Goal: Task Accomplishment & Management: Complete application form

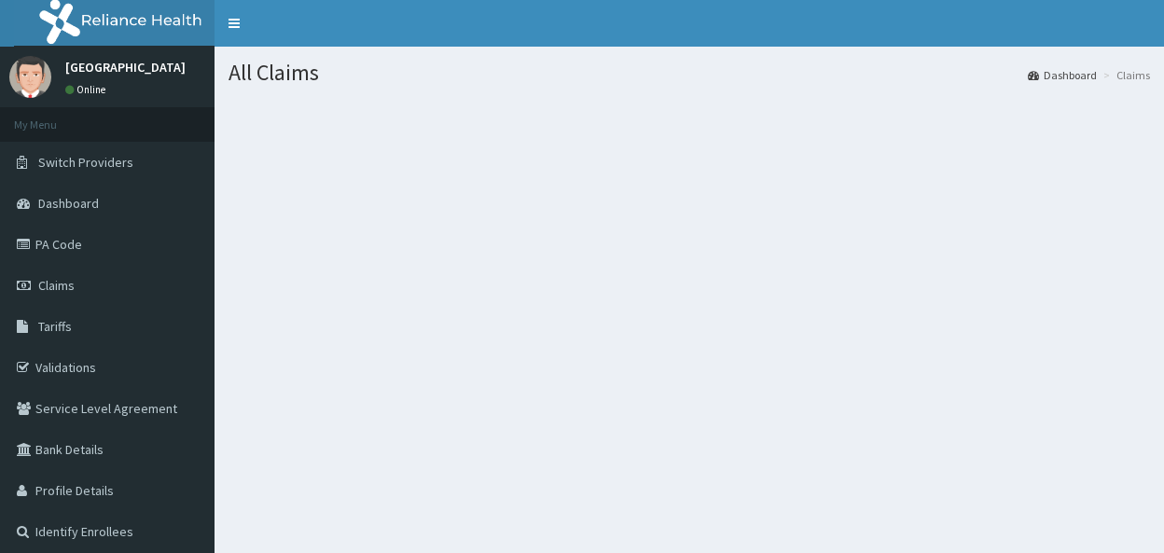
click at [56, 283] on span "Claims" at bounding box center [56, 285] width 36 height 17
click at [70, 291] on span "Claims" at bounding box center [56, 285] width 36 height 17
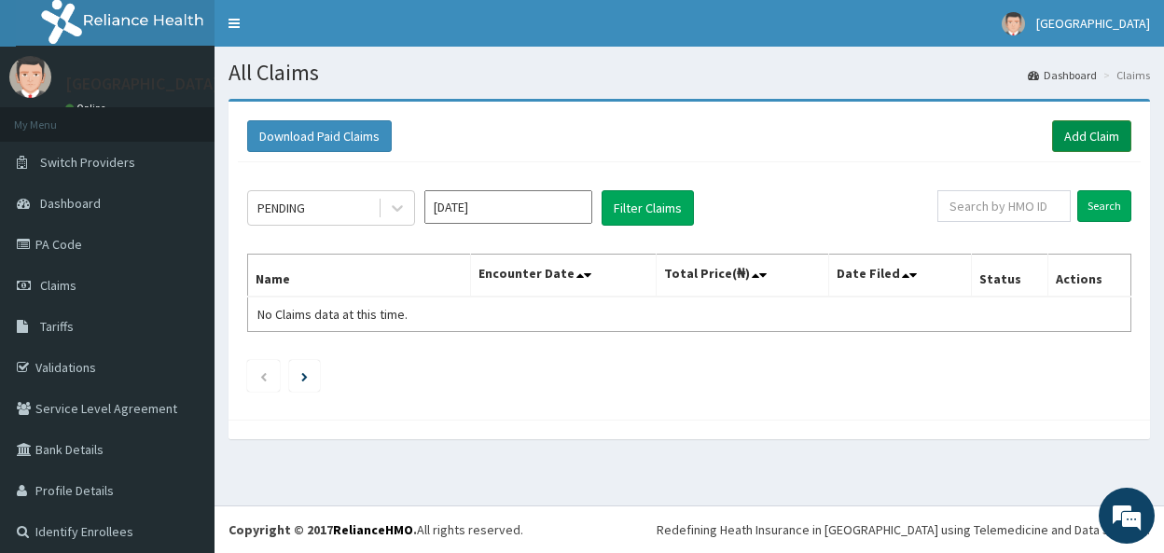
click at [1071, 141] on link "Add Claim" at bounding box center [1092, 136] width 79 height 32
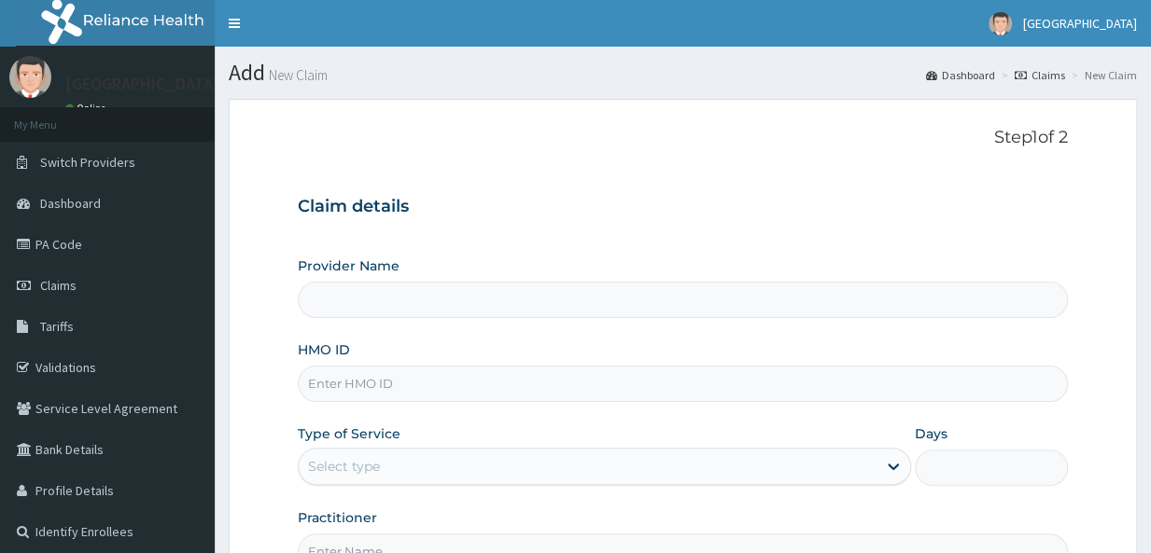
type input "[GEOGRAPHIC_DATA]"
click at [467, 391] on input "HMO ID" at bounding box center [683, 384] width 770 height 36
type input "l"
type input "K"
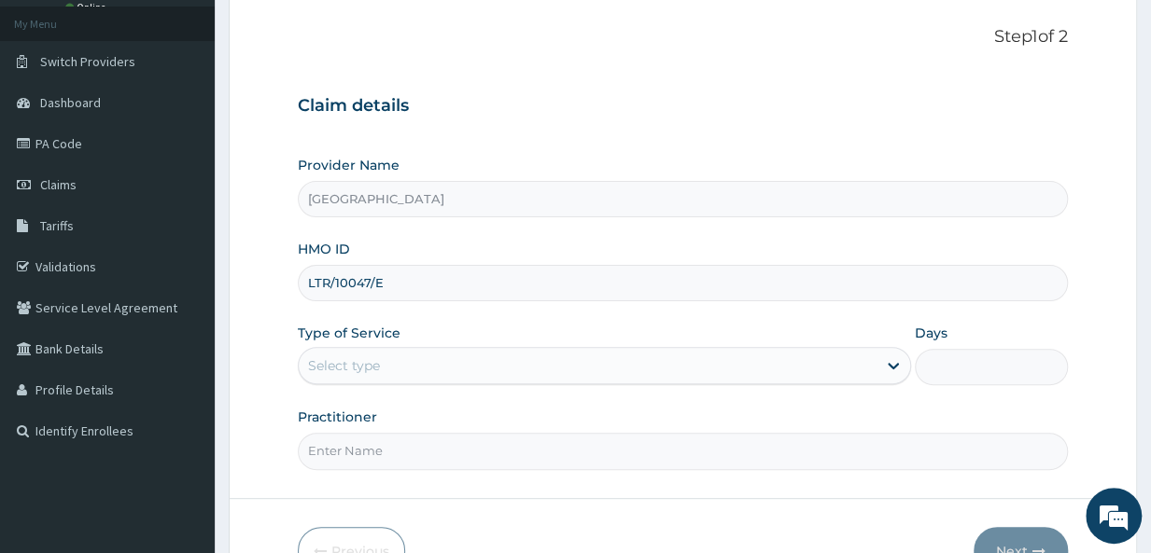
scroll to position [127, 0]
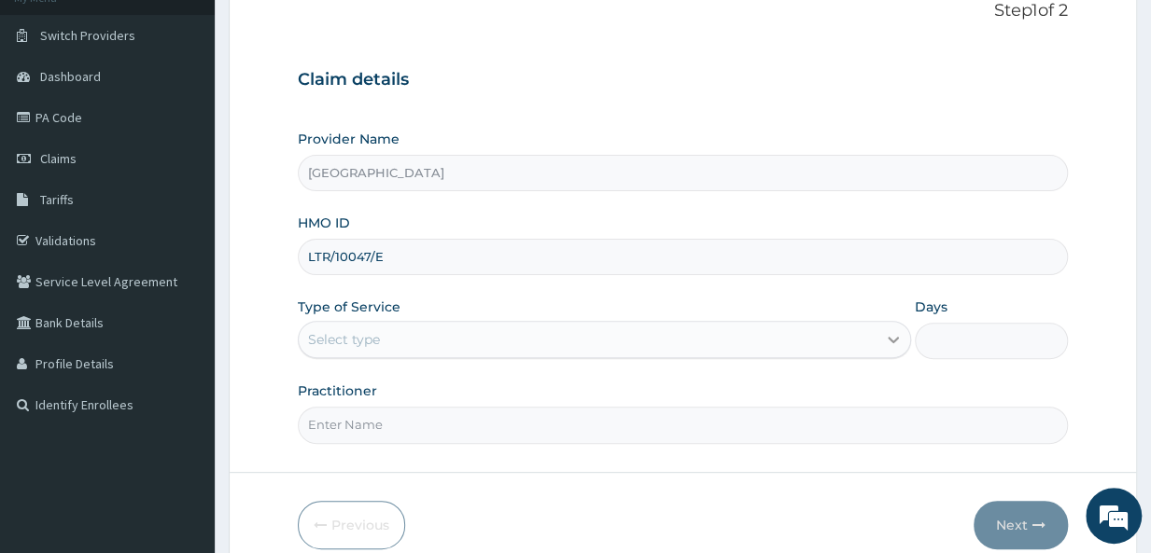
type input "LTR/10047/E"
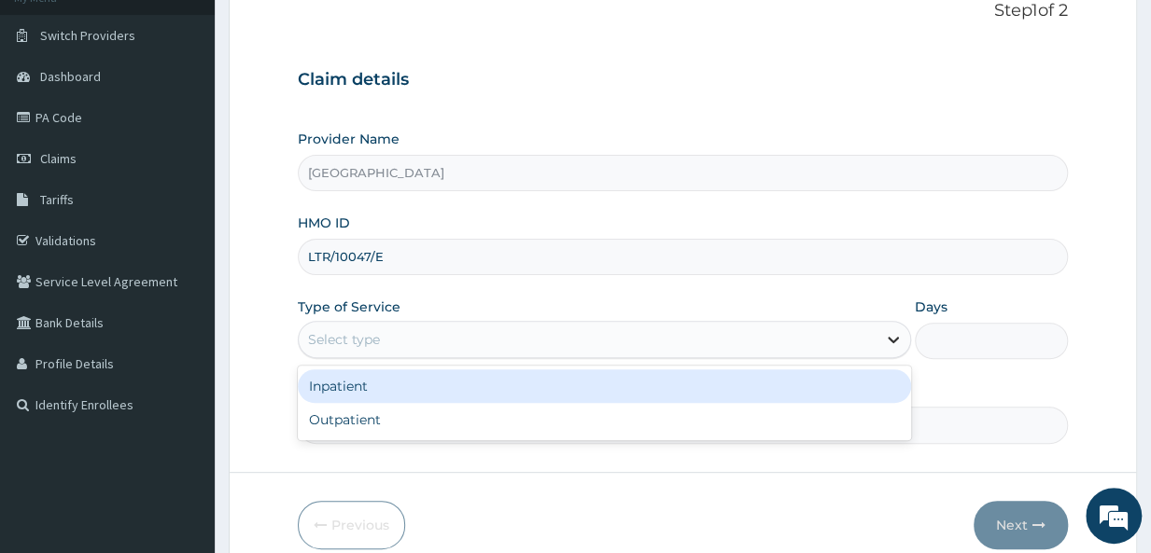
click at [881, 339] on div at bounding box center [893, 340] width 34 height 34
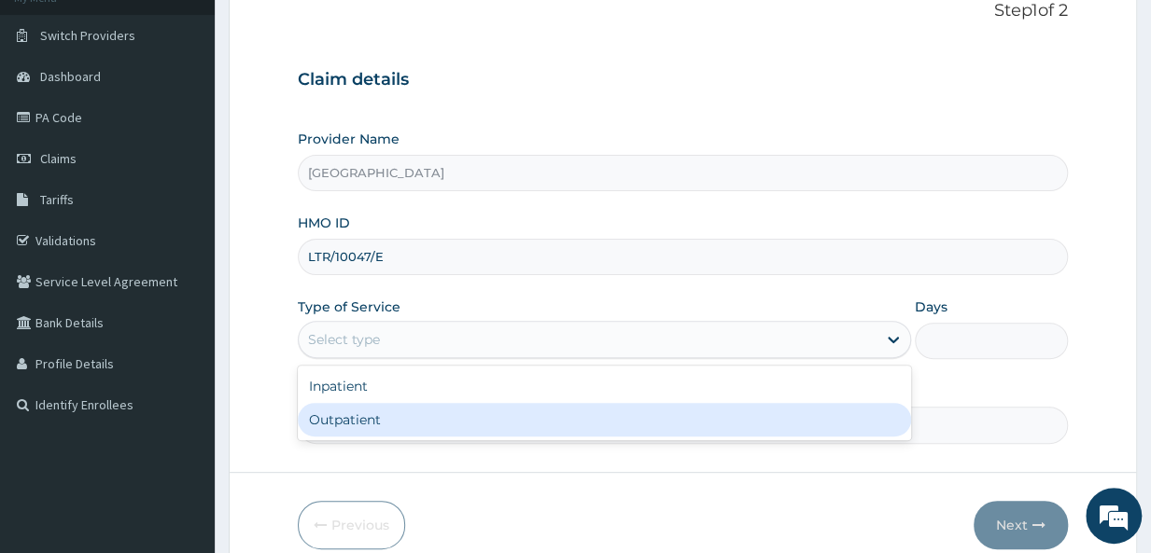
click at [685, 411] on div "Outpatient" at bounding box center [604, 420] width 613 height 34
type input "1"
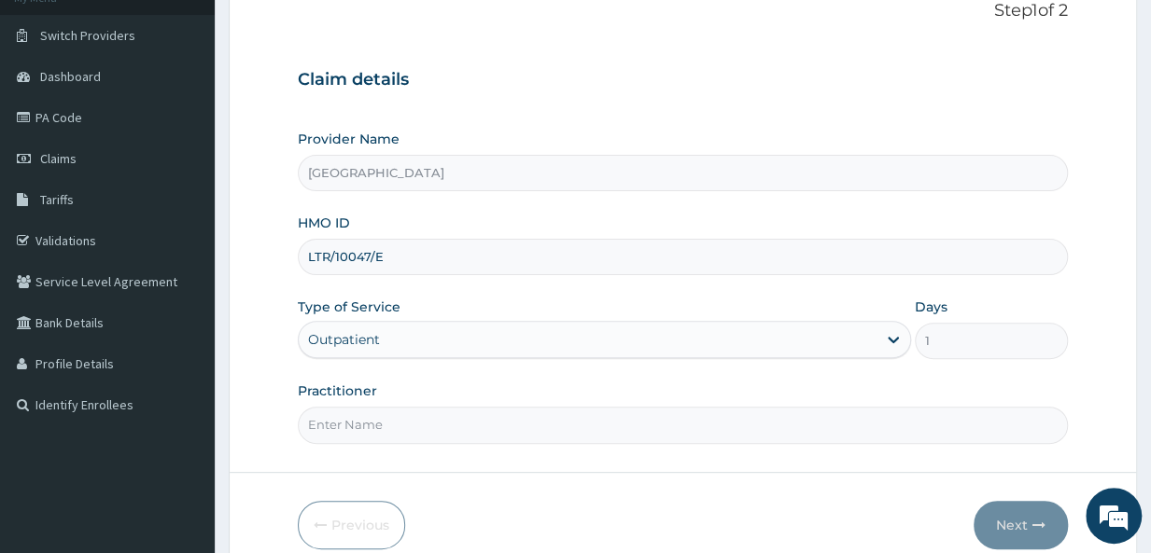
click at [673, 438] on input "Practitioner" at bounding box center [683, 425] width 770 height 36
type input "[PERSON_NAME]"
click at [1034, 525] on icon "button" at bounding box center [1038, 525] width 13 height 13
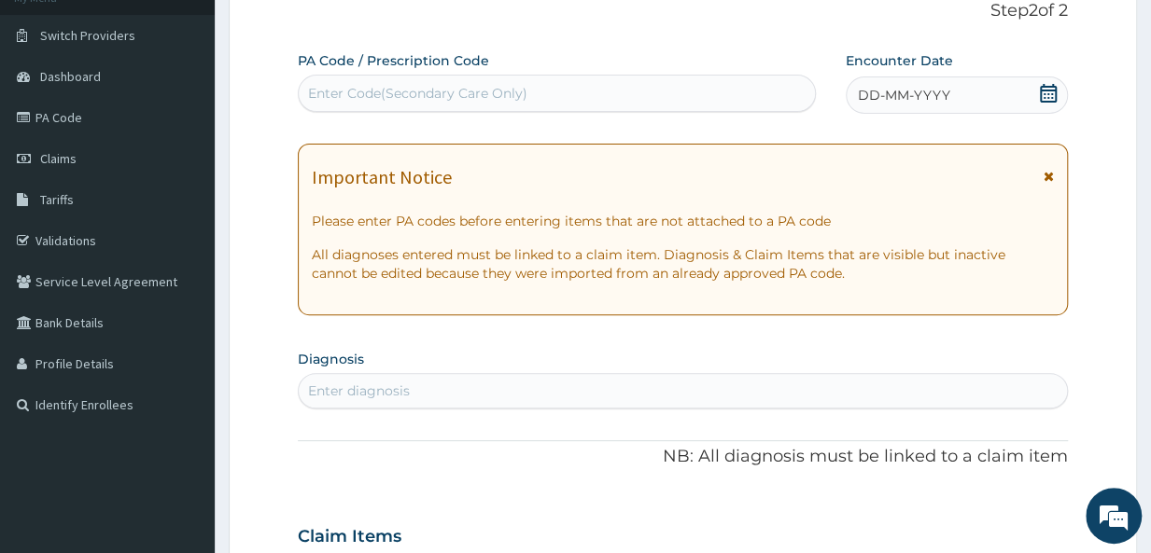
click at [757, 102] on div "Enter Code(Secondary Care Only)" at bounding box center [557, 93] width 516 height 30
paste input "PA/4BFC09"
type input "PA/4BFC09"
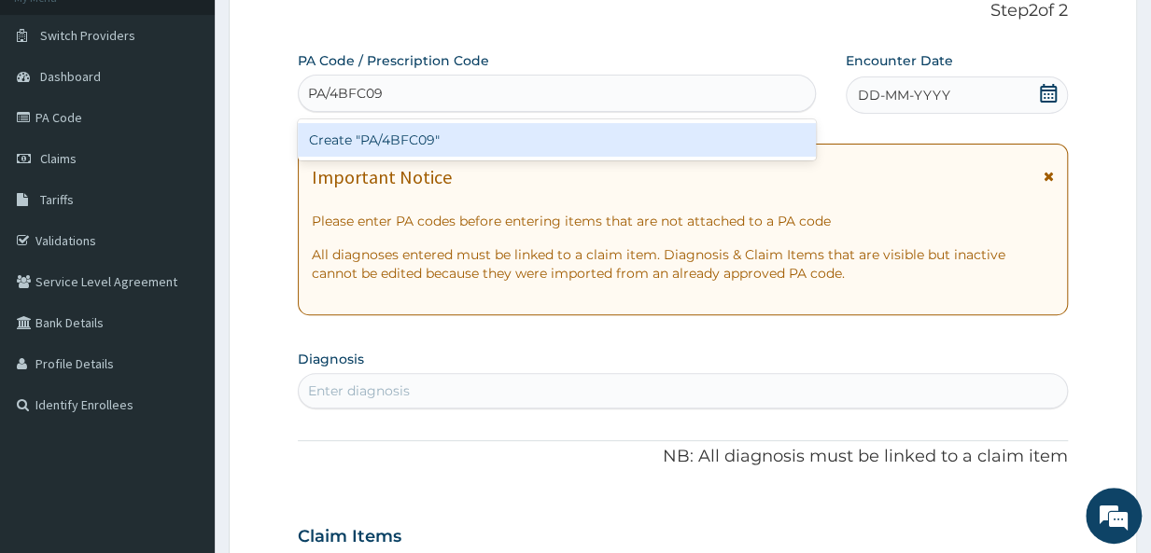
click at [674, 132] on div "Create "PA/4BFC09"" at bounding box center [557, 140] width 518 height 34
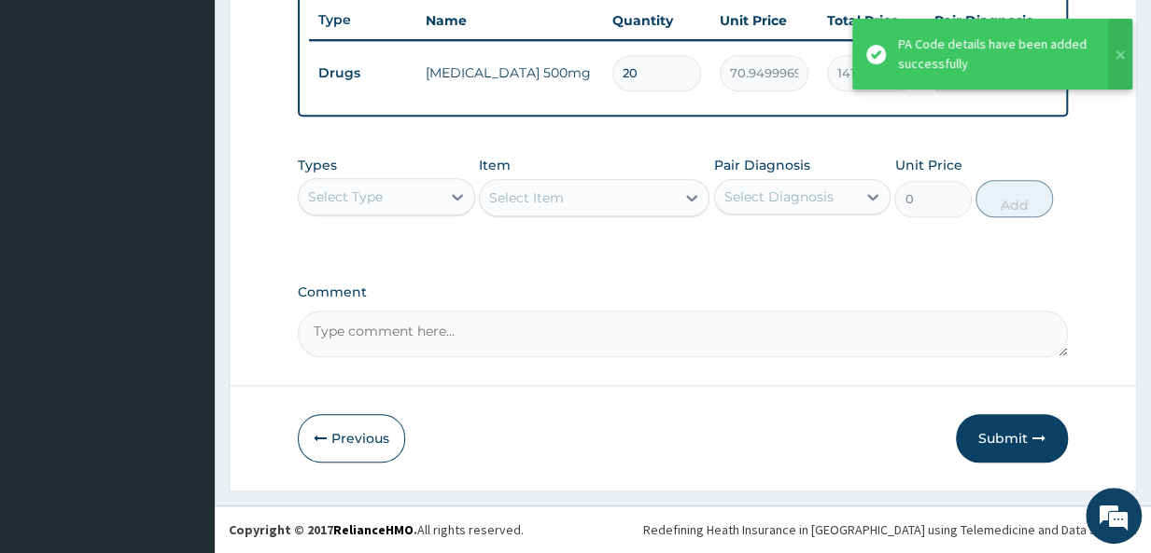
scroll to position [705, 0]
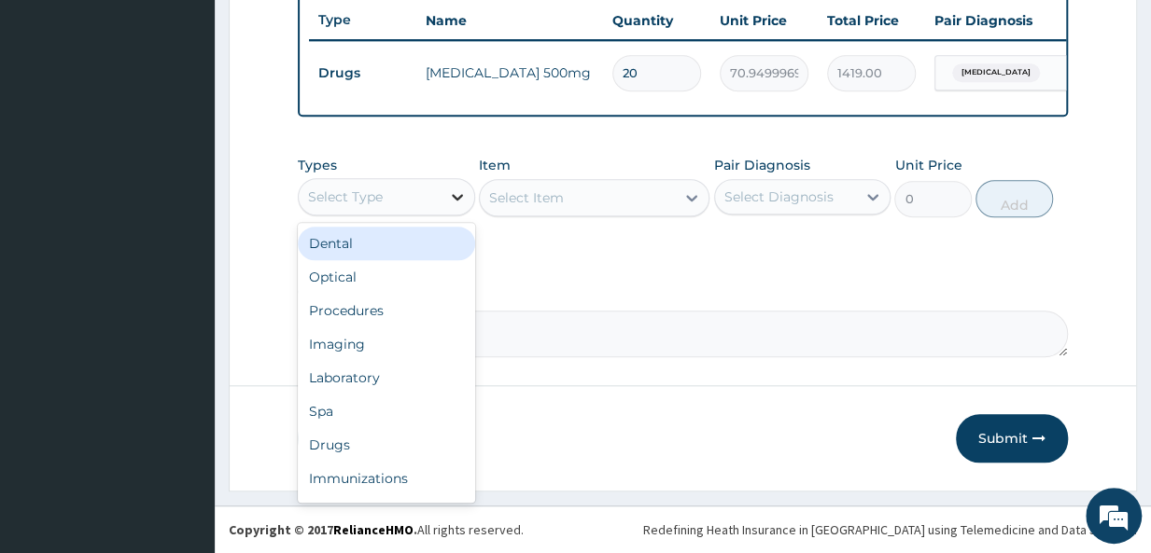
click at [453, 206] on icon at bounding box center [457, 197] width 19 height 19
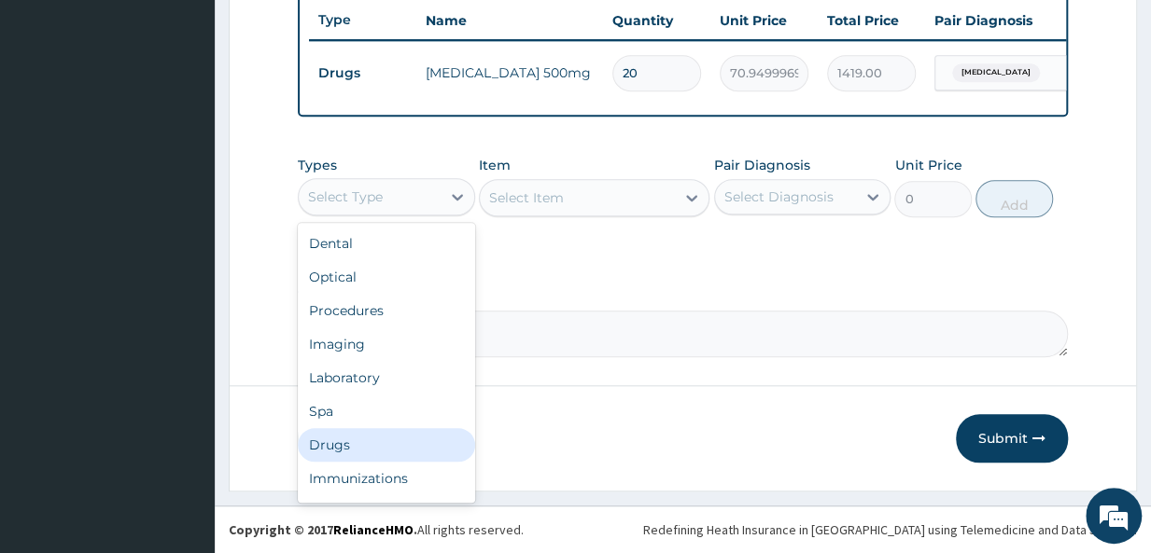
click at [371, 451] on div "Drugs" at bounding box center [386, 445] width 177 height 34
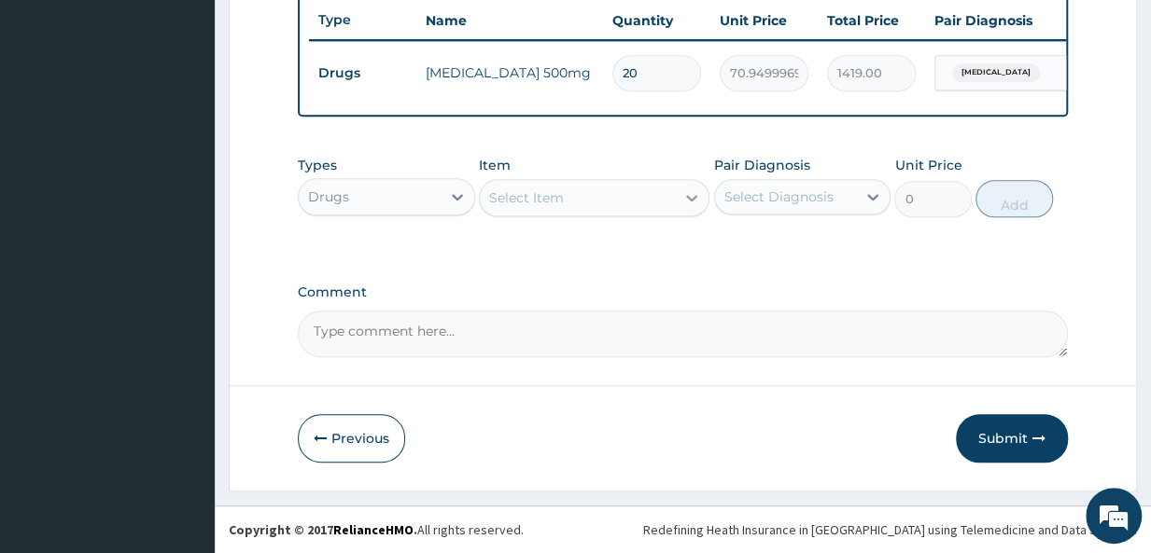
click at [689, 207] on icon at bounding box center [691, 197] width 19 height 19
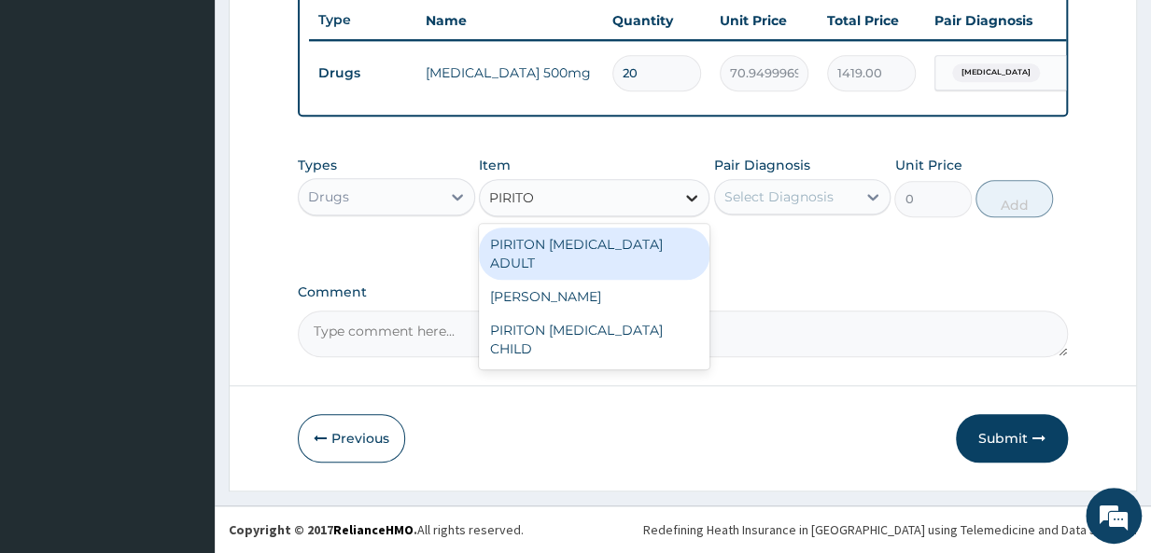
type input "PIRITON"
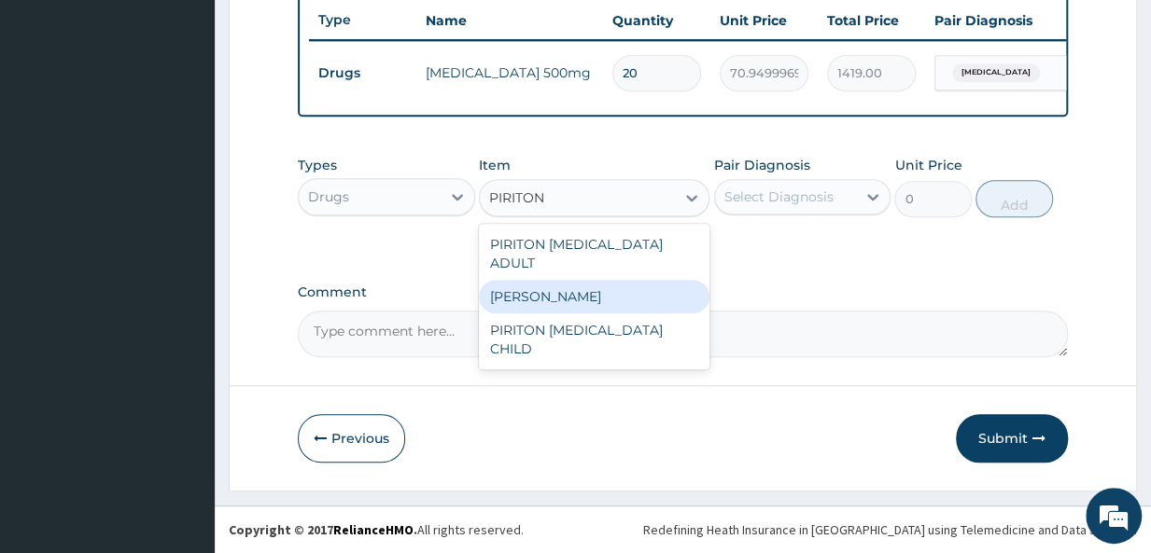
click at [639, 298] on div "PIRITON TAB EVANS" at bounding box center [594, 297] width 231 height 34
type input "23.64999961853027"
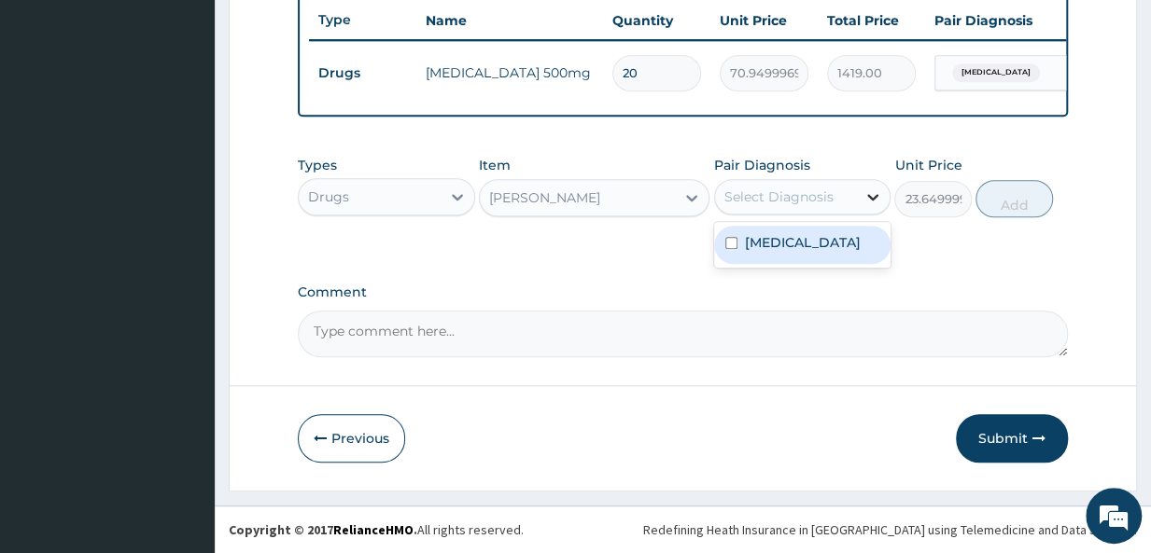
click at [868, 214] on div at bounding box center [873, 197] width 34 height 34
click at [728, 264] on div "Upper respiratory infection" at bounding box center [802, 245] width 177 height 38
checkbox input "true"
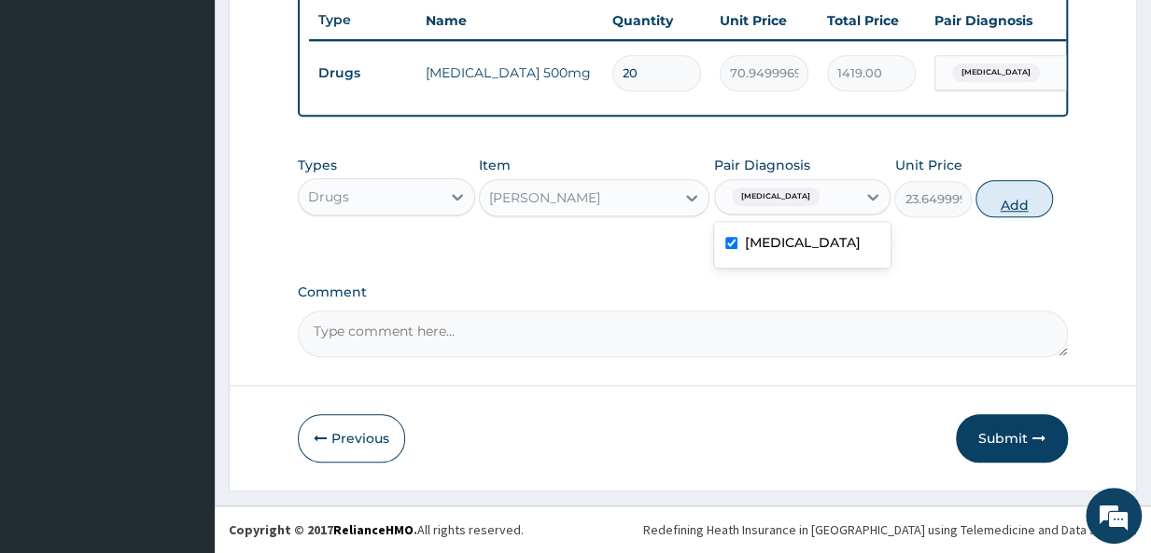
click at [996, 216] on button "Add" at bounding box center [1013, 198] width 77 height 37
type input "0"
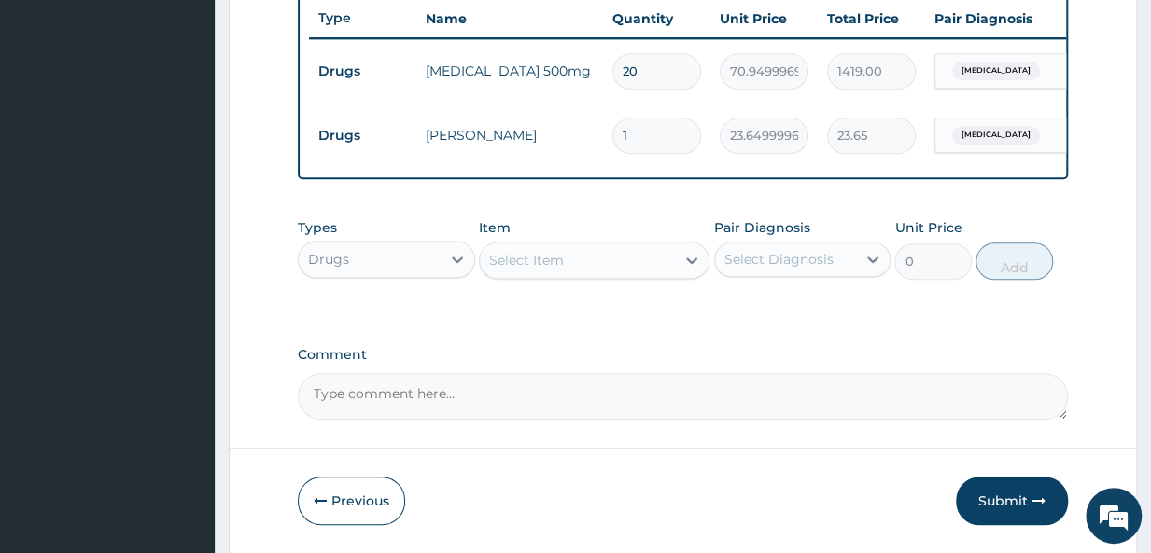
type input "10"
type input "236.50"
type input "10"
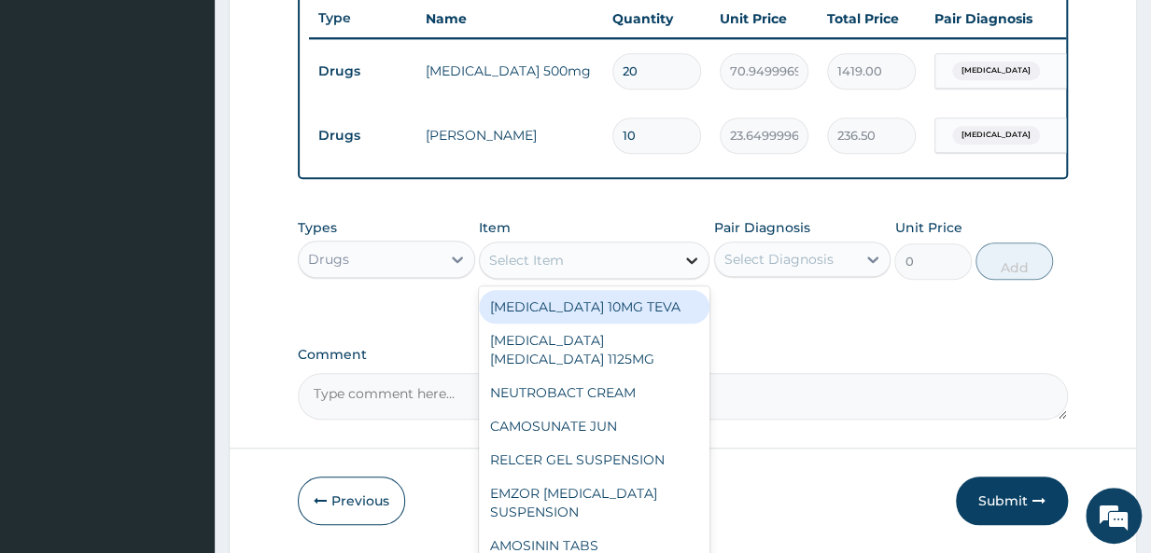
click at [697, 270] on icon at bounding box center [691, 260] width 19 height 19
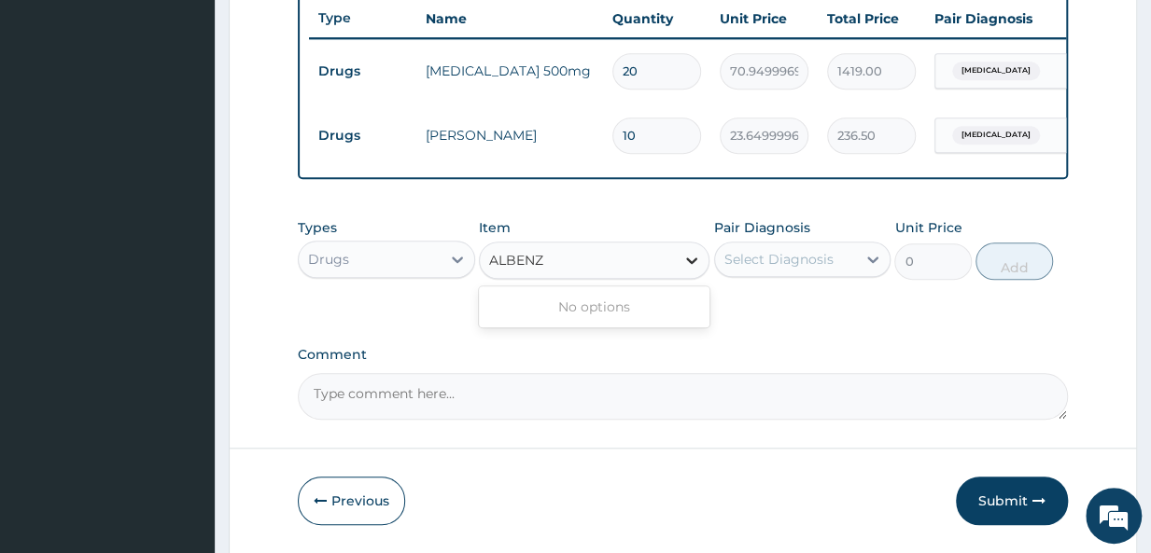
type input "ALBEN"
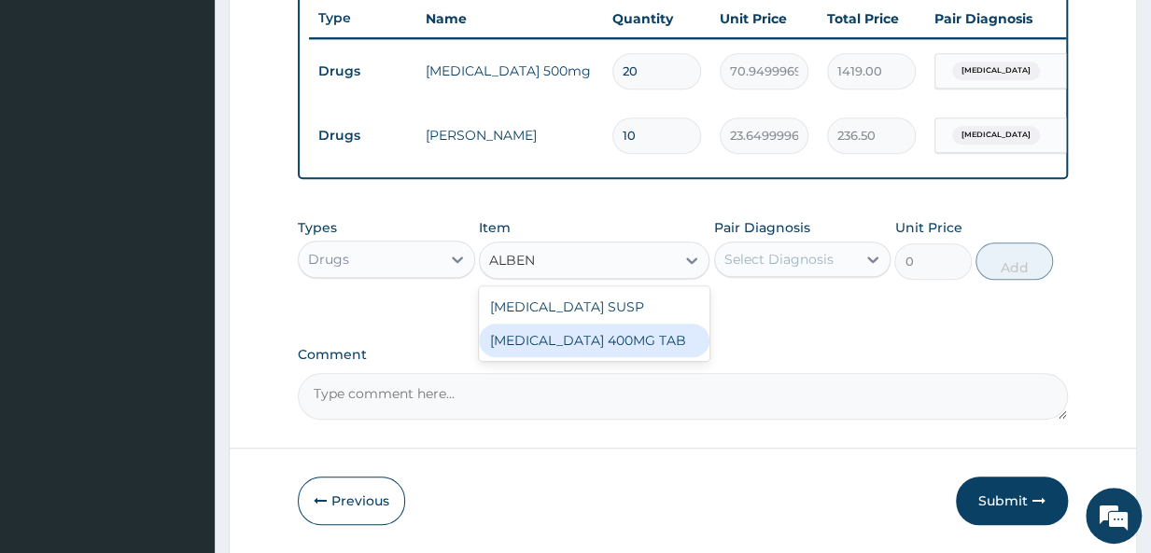
click at [612, 356] on div "ALBENDAZOLE 400MG TAB" at bounding box center [594, 341] width 231 height 34
type input "305"
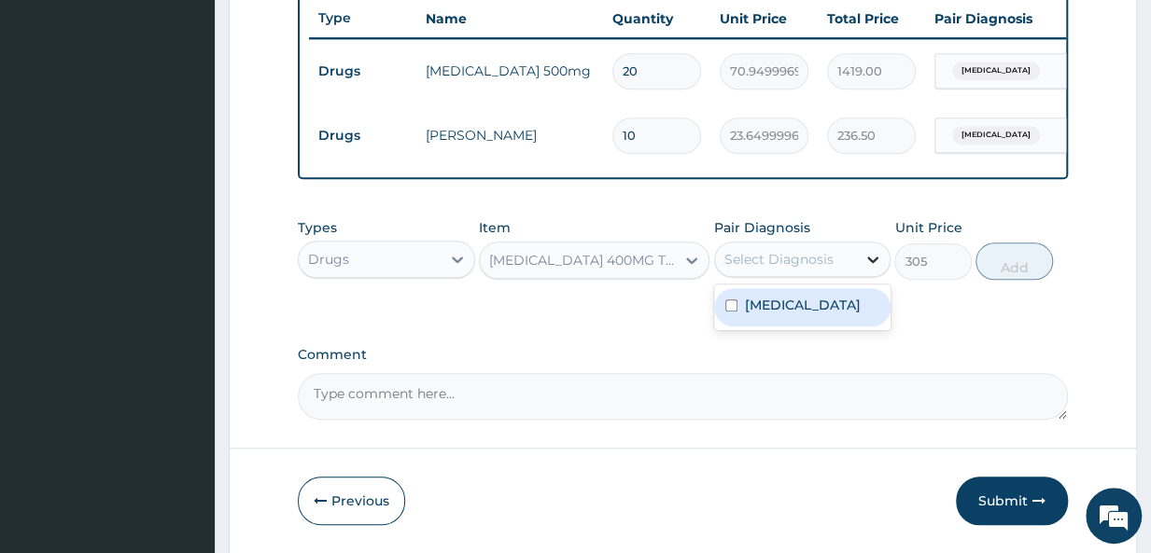
click at [873, 263] on icon at bounding box center [872, 259] width 19 height 19
click at [735, 312] on input "checkbox" at bounding box center [731, 306] width 12 height 12
checkbox input "true"
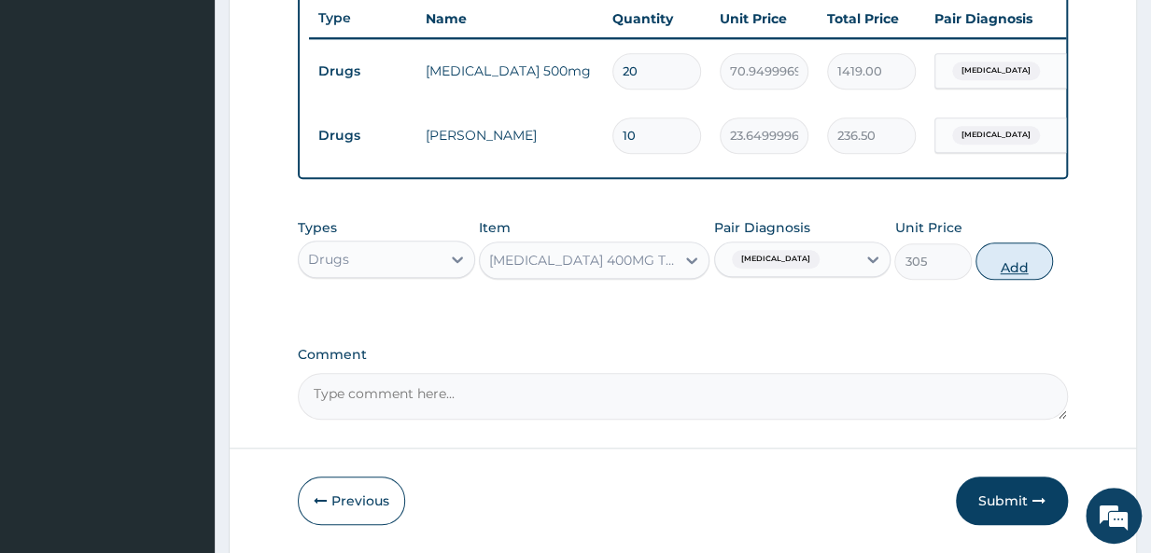
click at [994, 275] on button "Add" at bounding box center [1013, 261] width 77 height 37
type input "0"
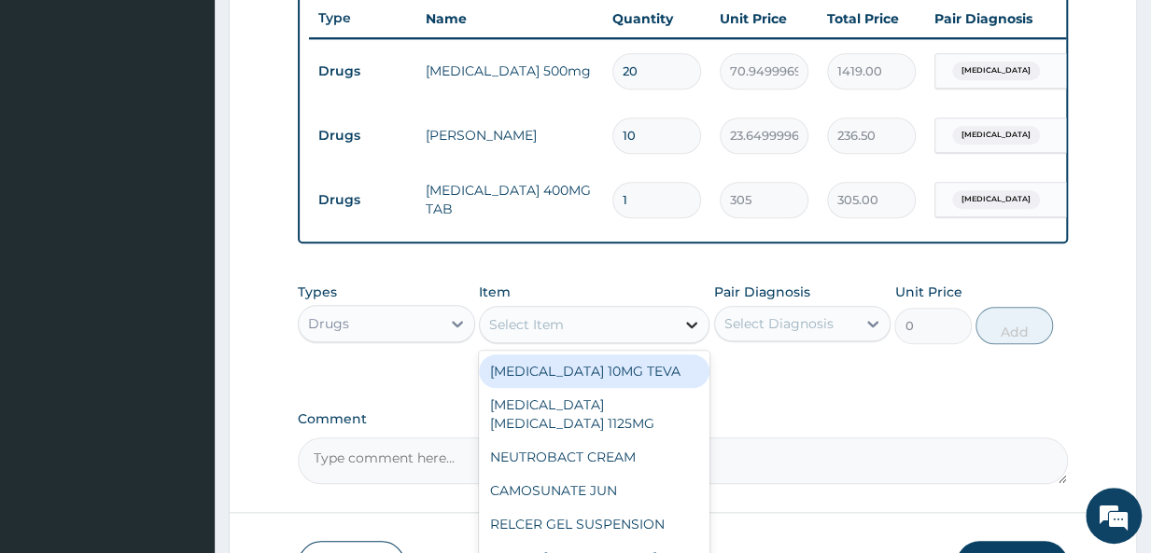
click at [691, 334] on icon at bounding box center [691, 324] width 19 height 19
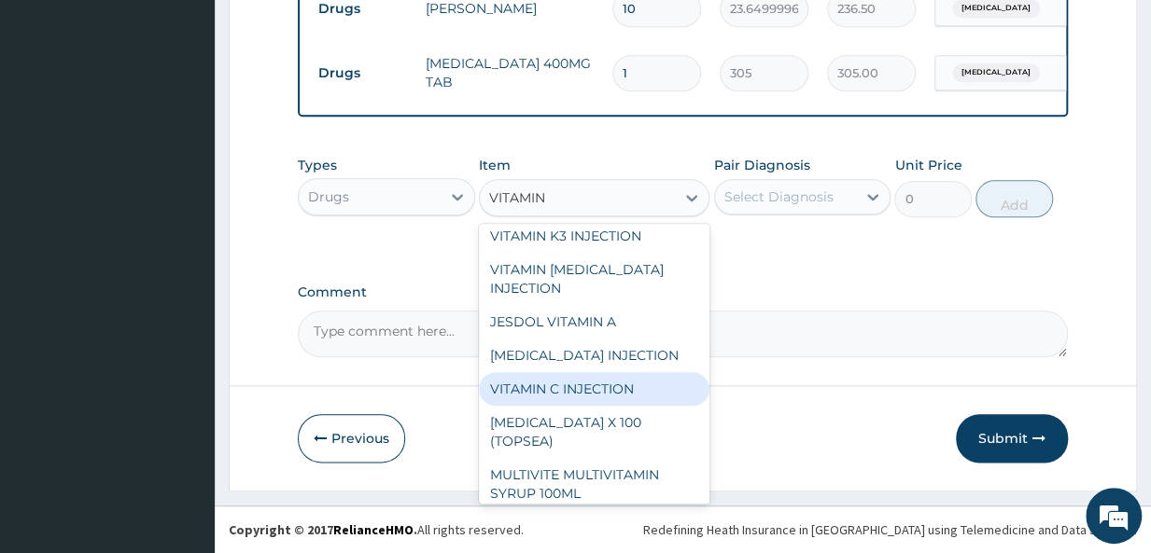
scroll to position [0, 0]
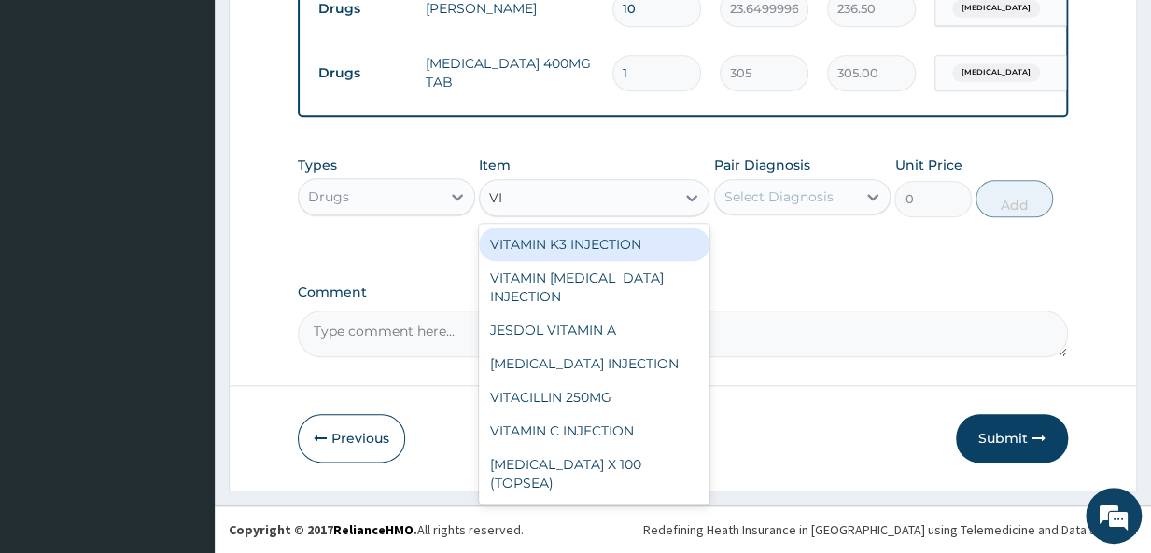
type input "V"
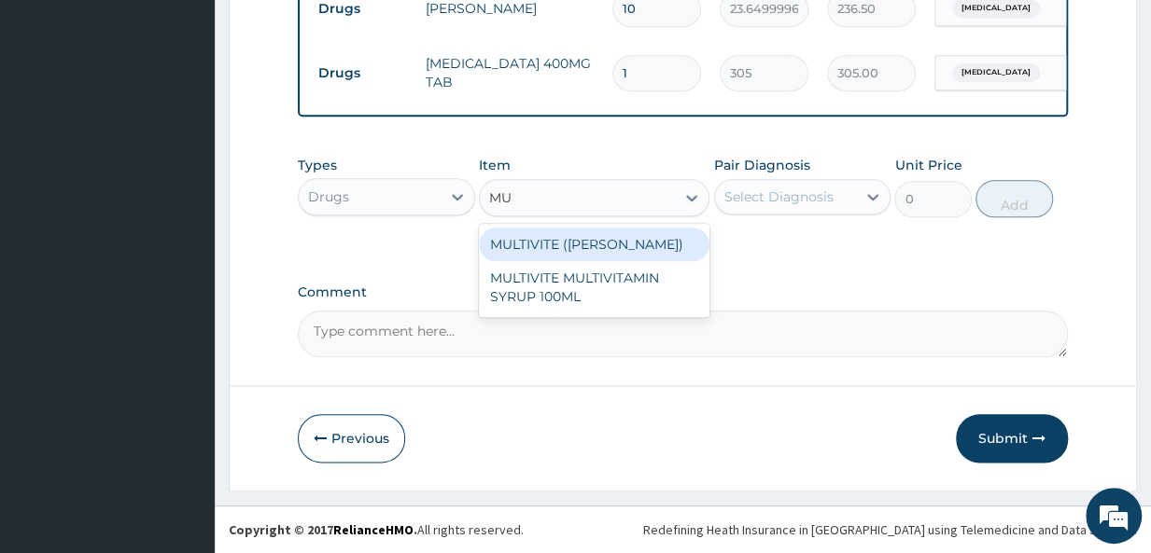
type input "M"
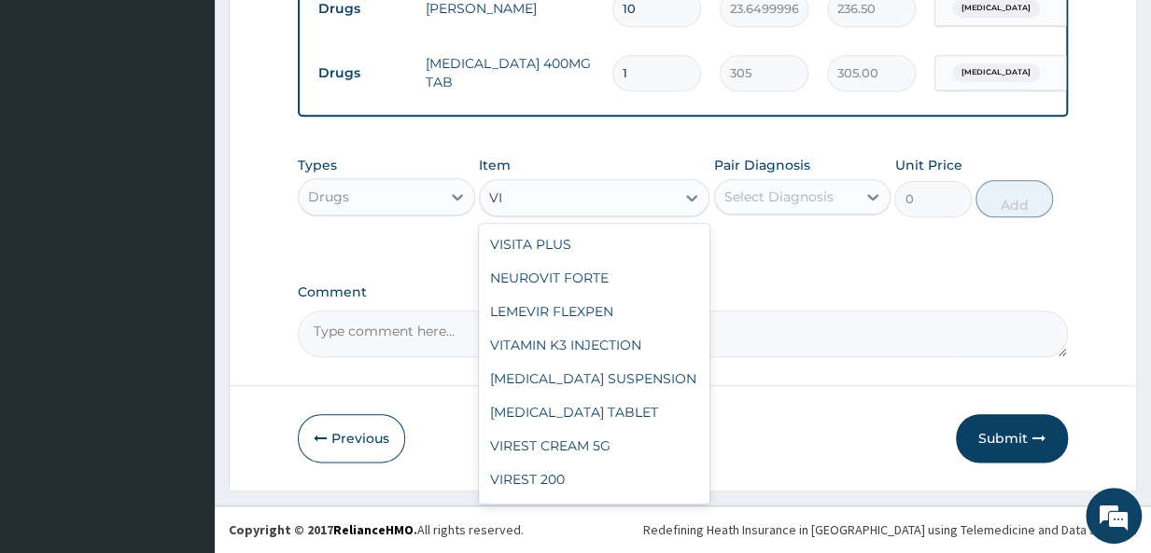
type input "V"
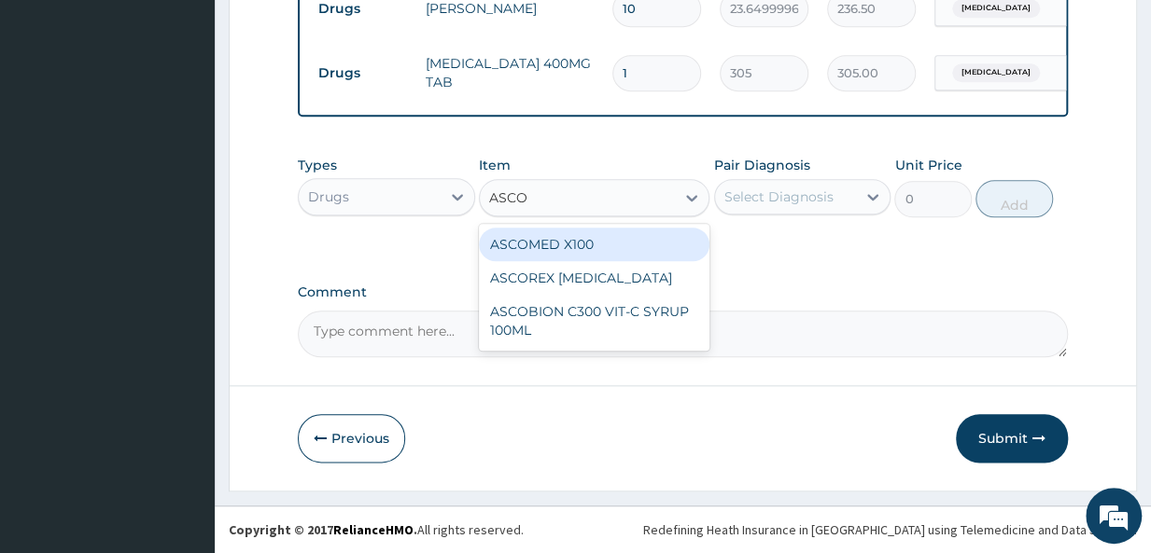
type input "ASCOB"
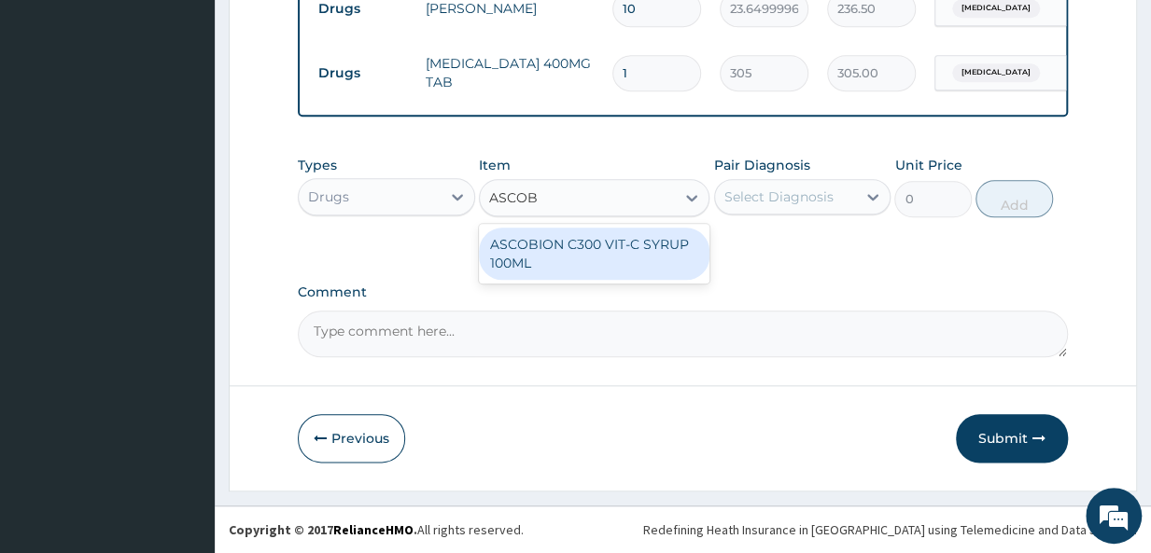
click at [634, 255] on div "ASCOBION C300 VIT-C SYRUP 100ML" at bounding box center [594, 254] width 231 height 52
type input "946"
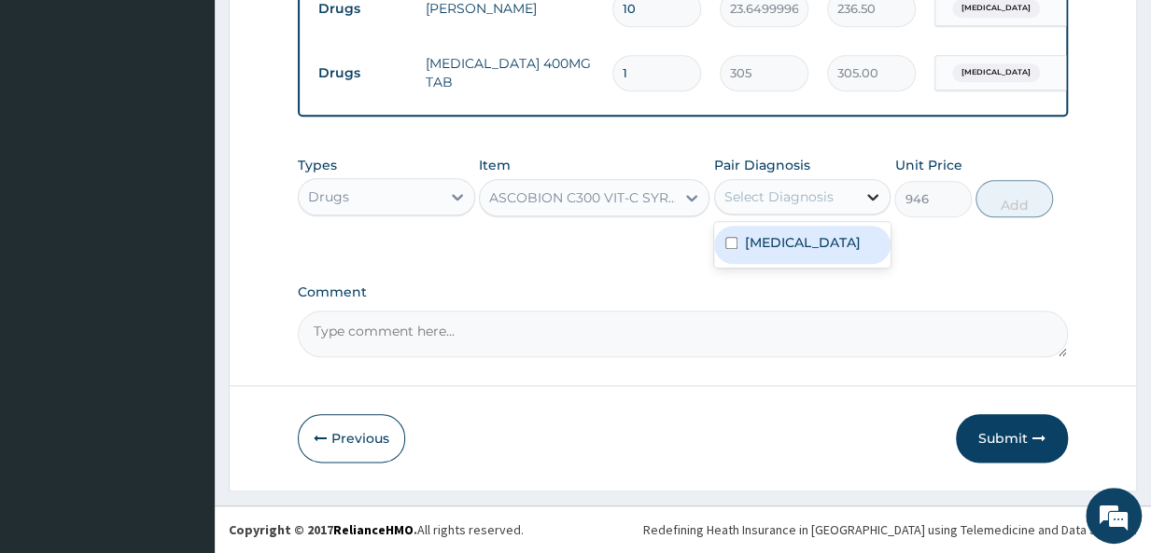
click at [875, 195] on icon at bounding box center [872, 197] width 19 height 19
click at [727, 249] on input "checkbox" at bounding box center [731, 243] width 12 height 12
checkbox input "true"
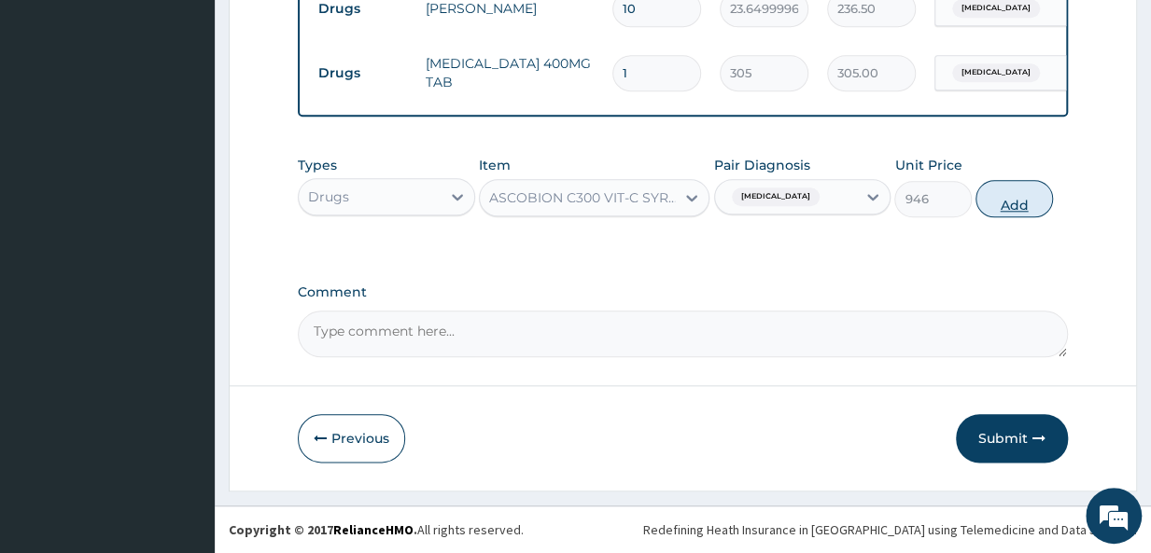
click at [997, 207] on button "Add" at bounding box center [1013, 198] width 77 height 37
type input "0"
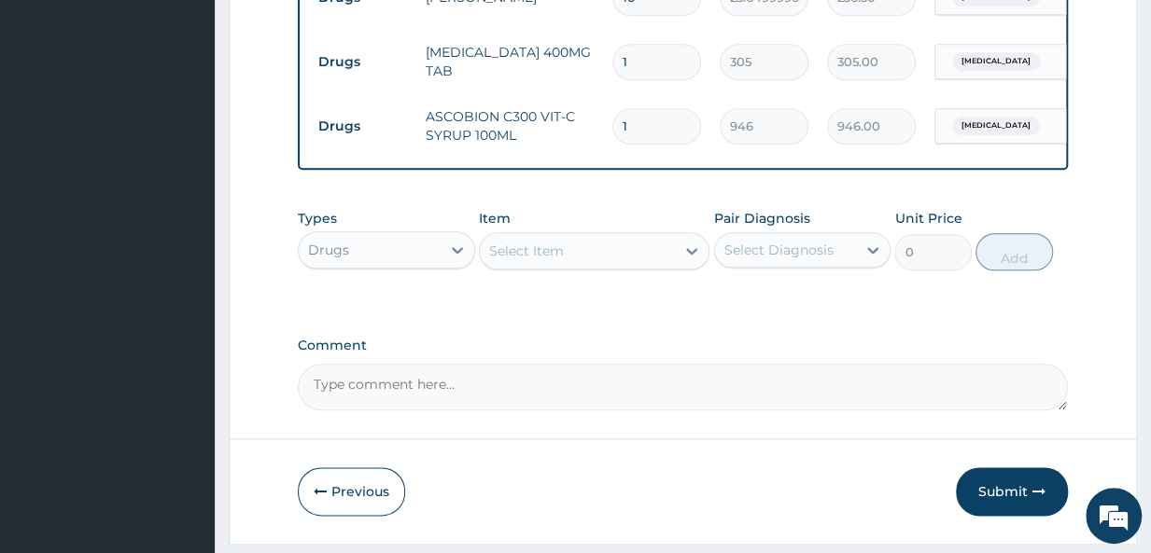
scroll to position [909, 0]
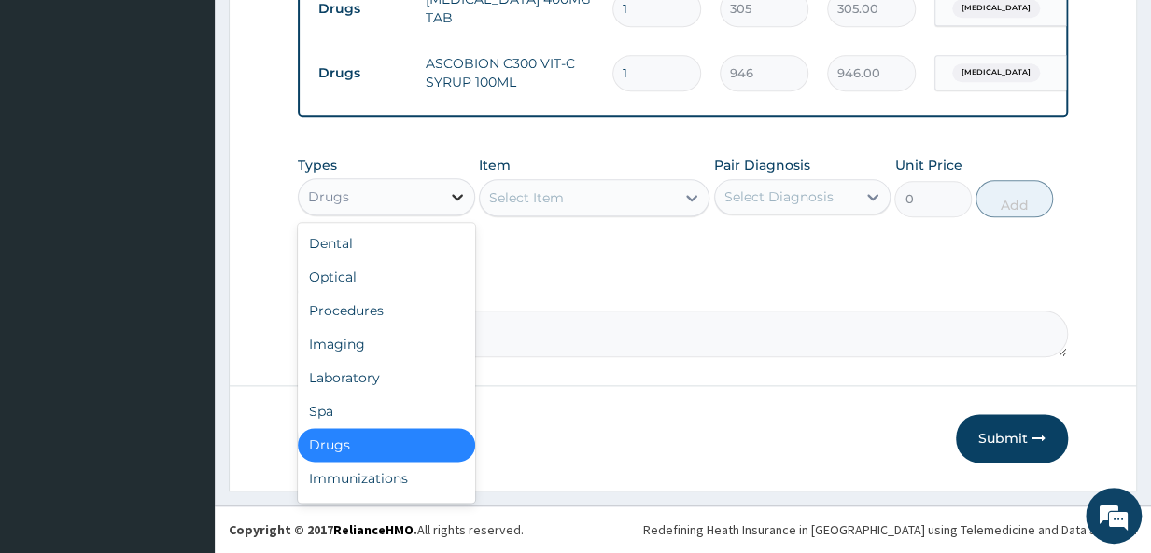
click at [453, 193] on icon at bounding box center [457, 197] width 19 height 19
drag, startPoint x: 364, startPoint y: 317, endPoint x: 404, endPoint y: 329, distance: 41.9
click at [404, 329] on div "Dental Optical Procedures Imaging Laboratory Spa Drugs Immunizations Others Gym" at bounding box center [386, 363] width 177 height 280
click at [404, 329] on div "Imaging" at bounding box center [386, 345] width 177 height 34
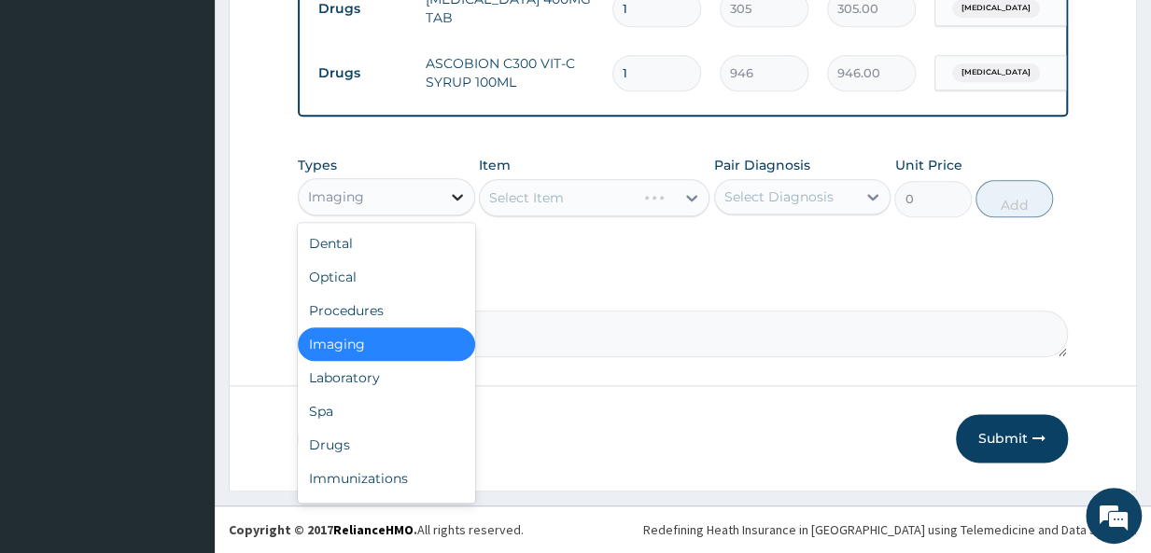
click at [465, 197] on icon at bounding box center [457, 197] width 19 height 19
click at [399, 303] on div "Procedures" at bounding box center [386, 311] width 177 height 34
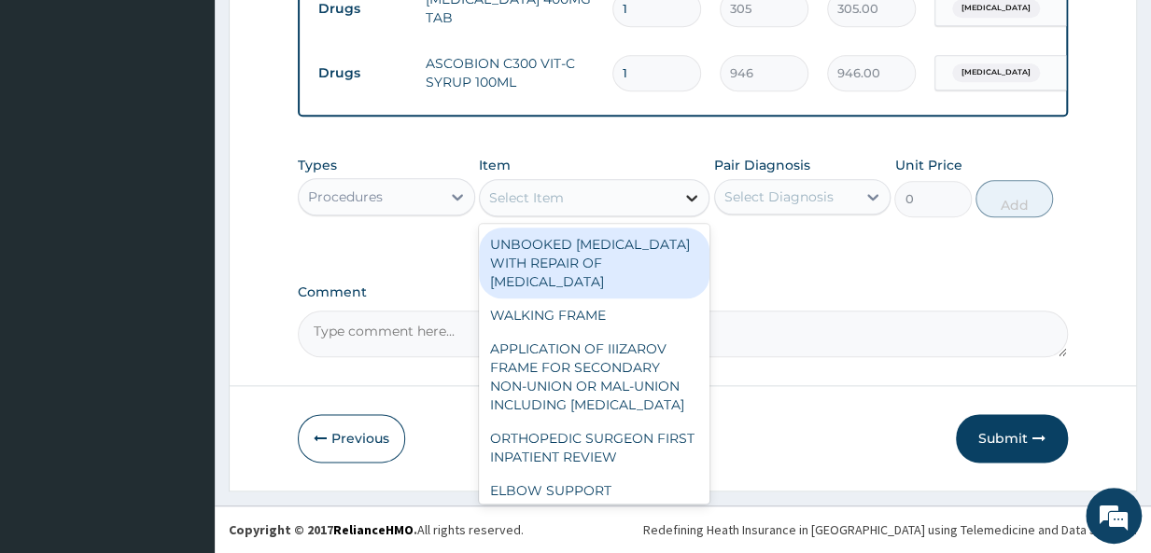
click at [689, 198] on icon at bounding box center [692, 198] width 11 height 7
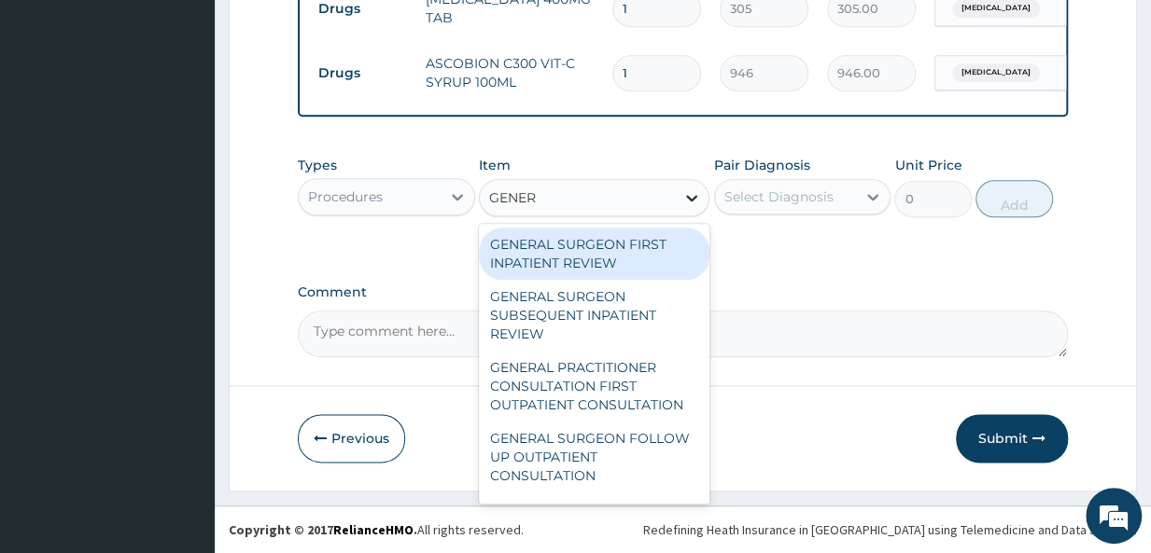
type input "GENERA"
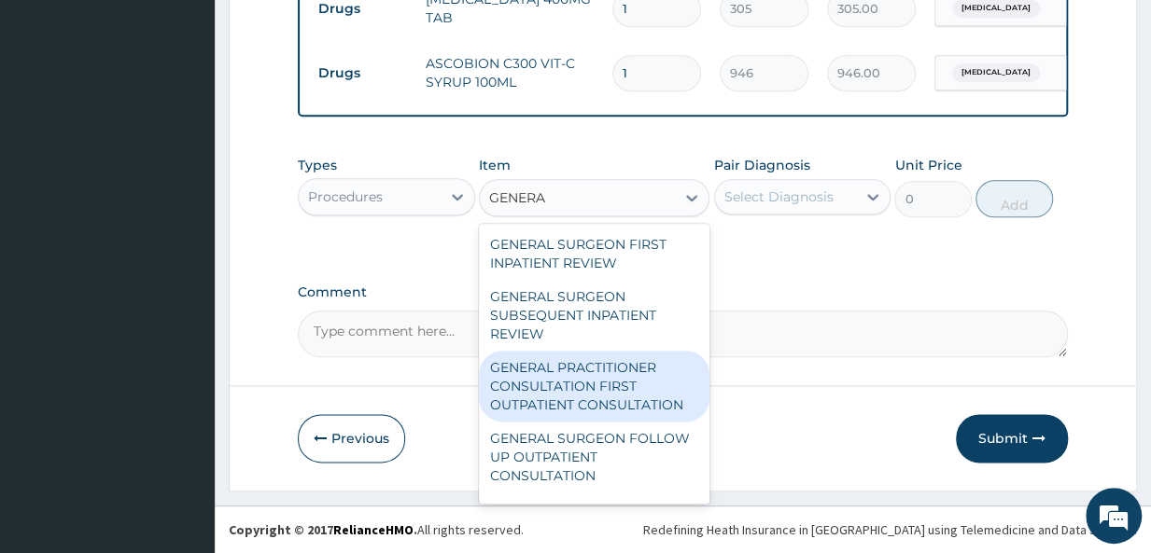
click at [593, 381] on div "GENERAL PRACTITIONER CONSULTATION FIRST OUTPATIENT CONSULTATION" at bounding box center [594, 386] width 231 height 71
type input "3547.5"
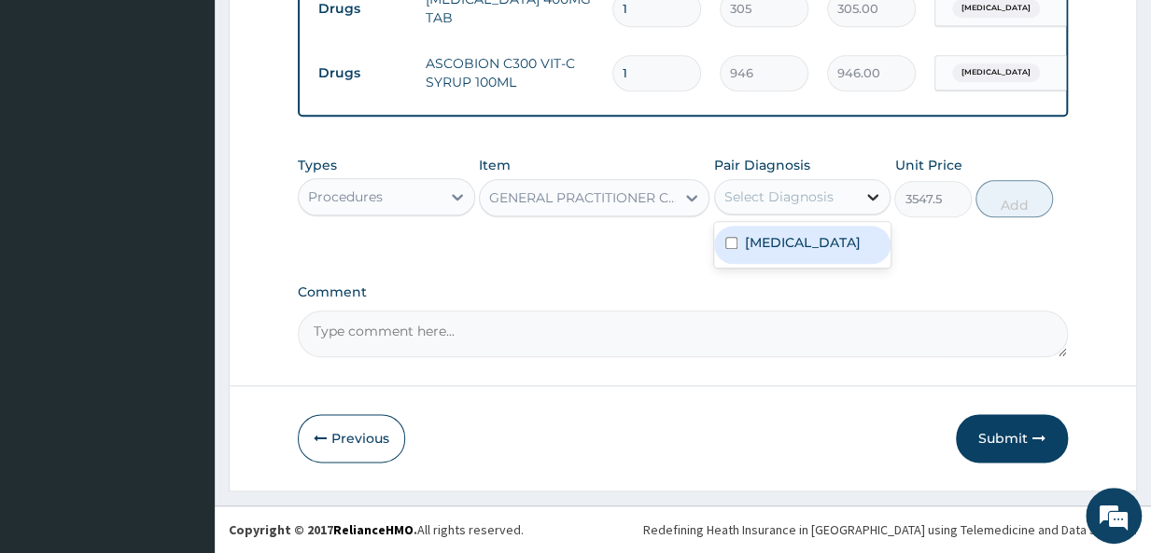
click at [885, 199] on div at bounding box center [873, 197] width 34 height 34
click at [729, 249] on input "checkbox" at bounding box center [731, 243] width 12 height 12
checkbox input "true"
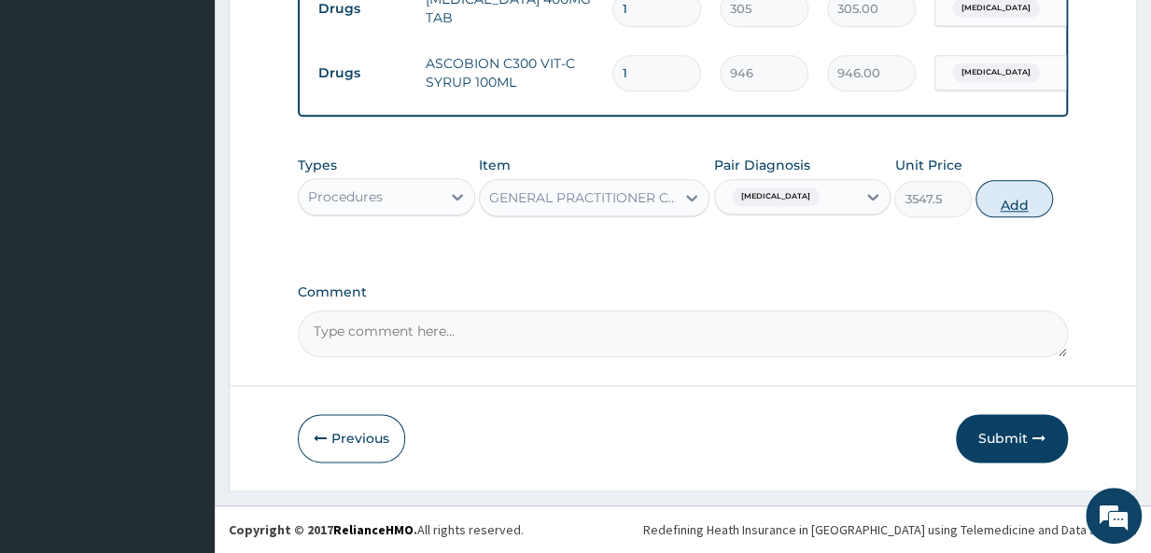
click at [1008, 203] on button "Add" at bounding box center [1013, 198] width 77 height 37
type input "0"
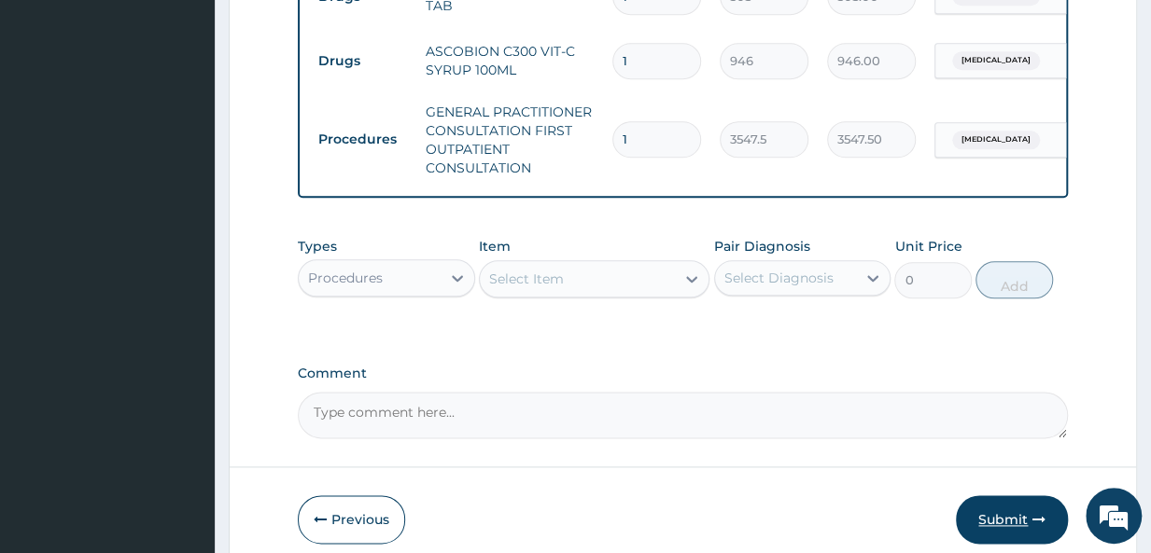
click at [999, 525] on button "Submit" at bounding box center [1011, 519] width 112 height 49
